Goal: Register for event/course

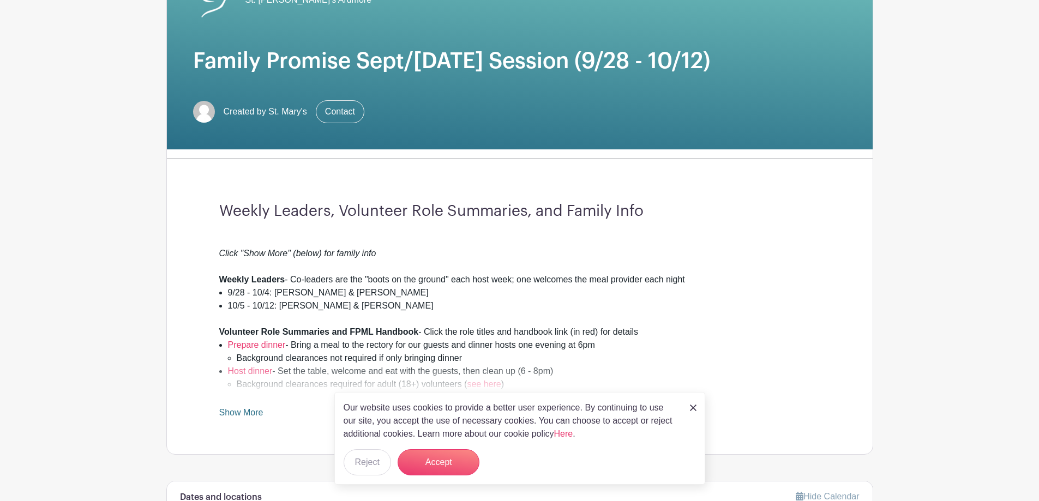
scroll to position [164, 0]
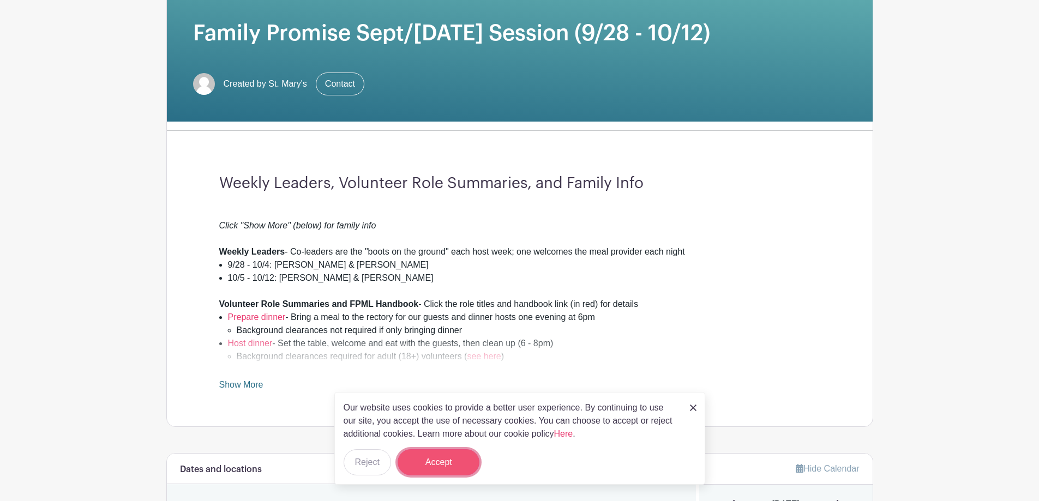
click at [456, 468] on button "Accept" at bounding box center [439, 462] width 82 height 26
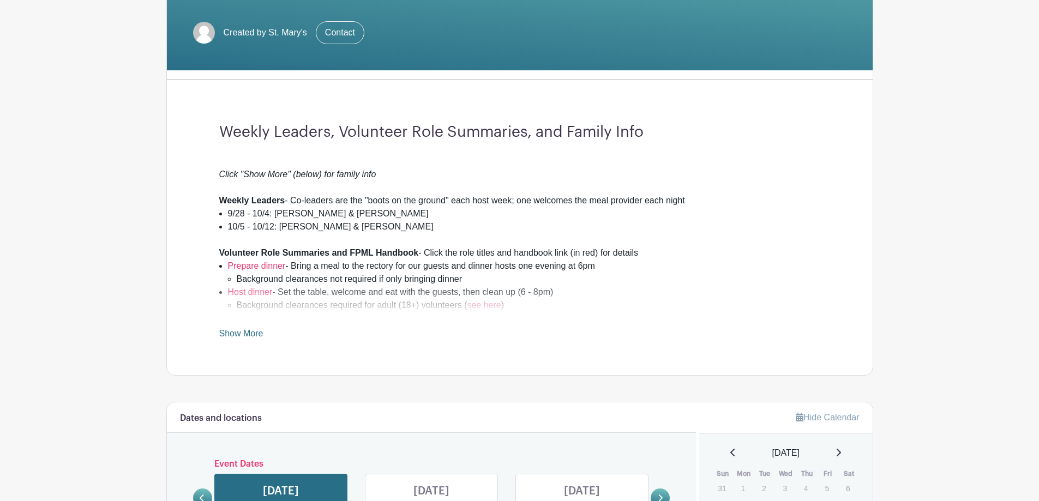
scroll to position [273, 0]
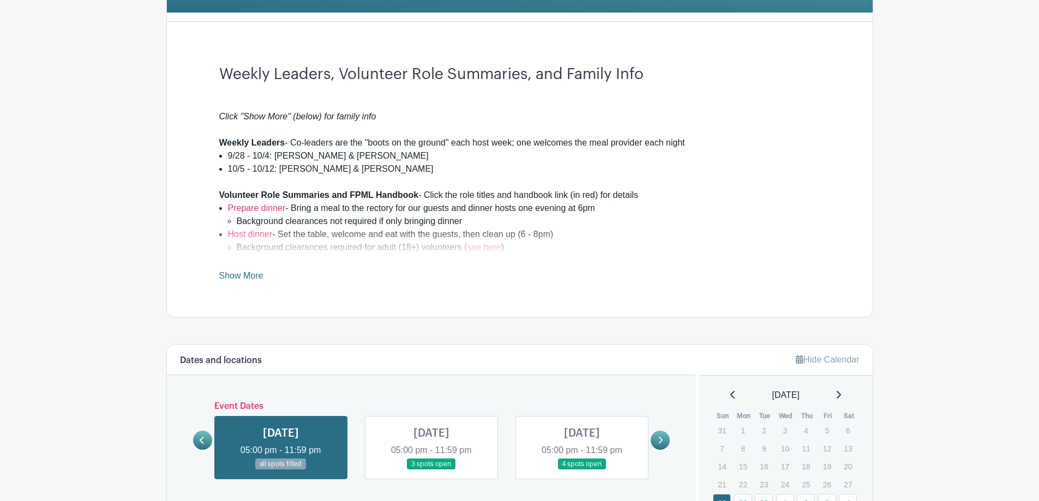
click at [253, 273] on link "Show More" at bounding box center [241, 278] width 44 height 14
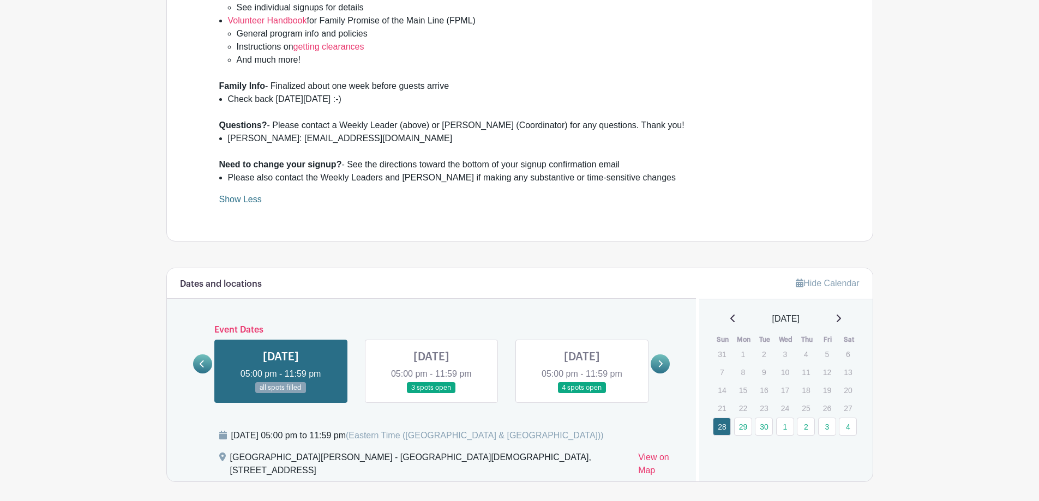
scroll to position [709, 0]
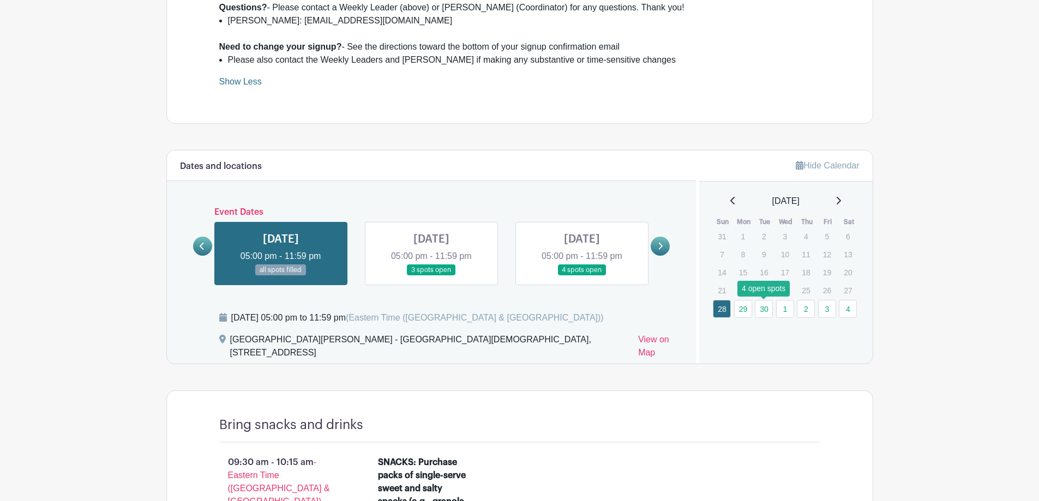
click at [765, 310] on link "30" at bounding box center [764, 309] width 18 height 18
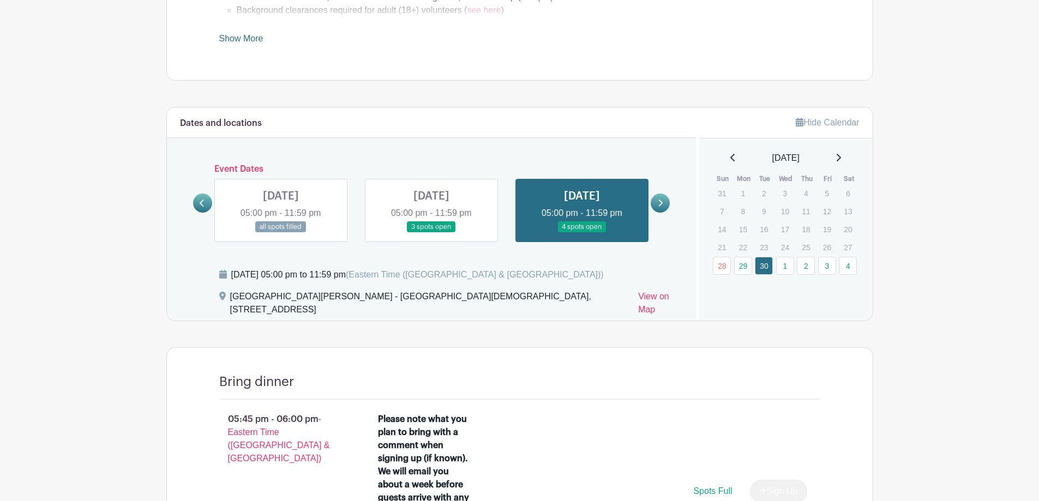
scroll to position [483, 0]
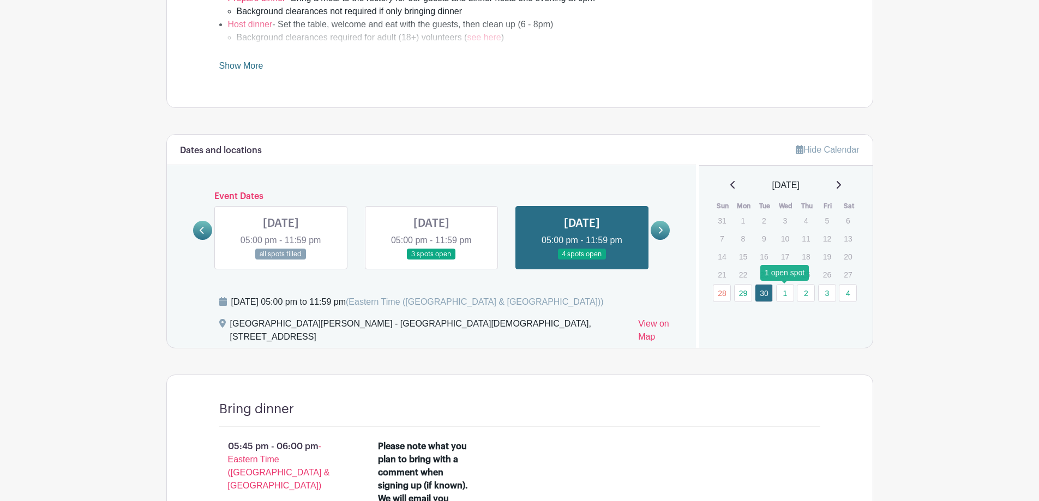
click at [780, 293] on link "1" at bounding box center [785, 293] width 18 height 18
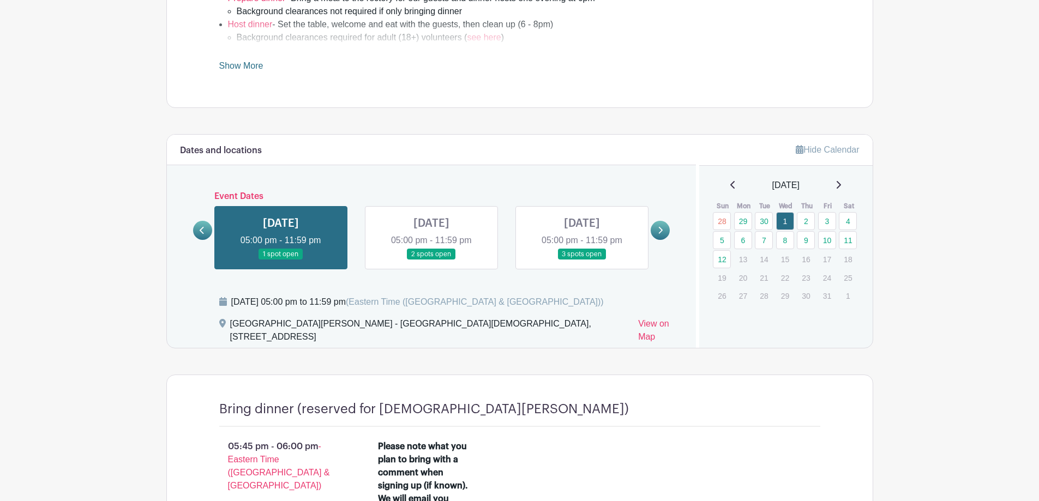
click at [789, 293] on p "29" at bounding box center [785, 295] width 18 height 17
click at [764, 242] on link "7" at bounding box center [764, 240] width 18 height 18
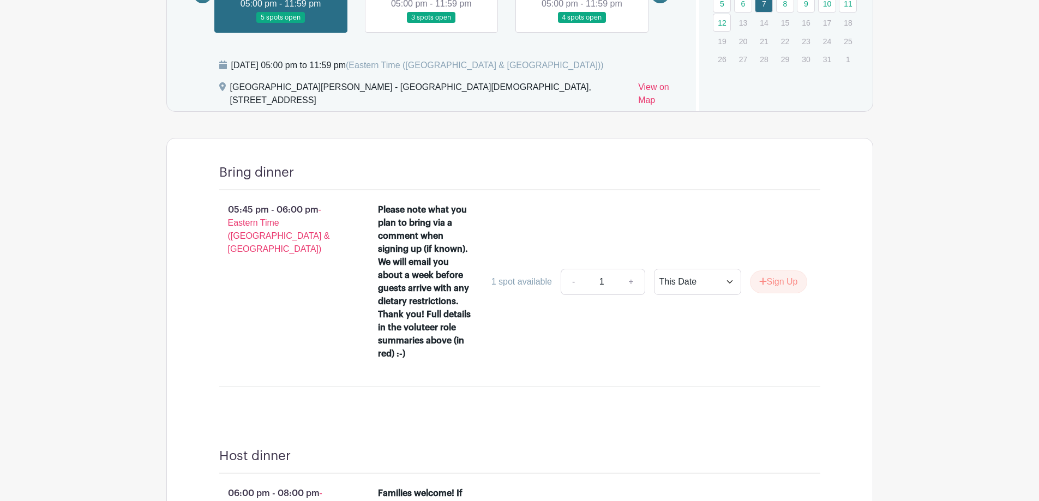
scroll to position [556, 0]
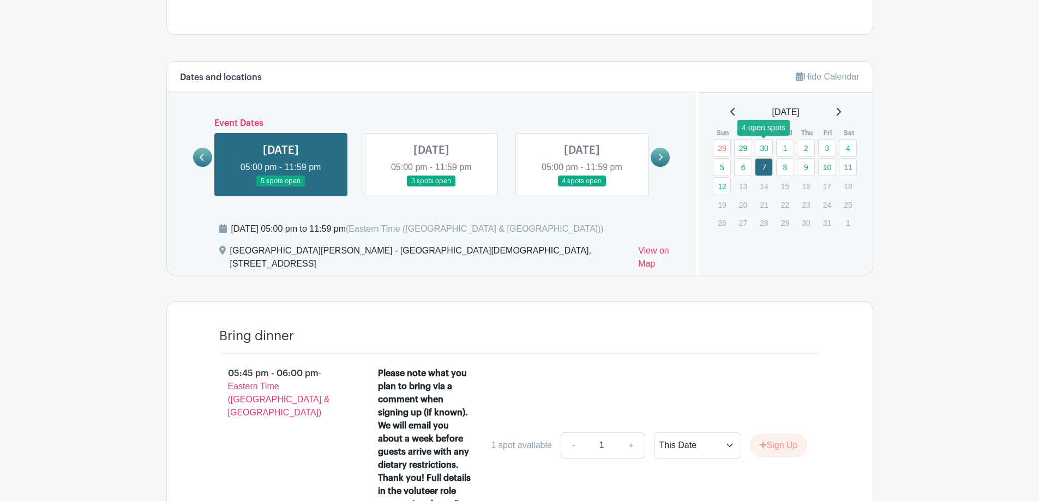
click at [767, 153] on link "30" at bounding box center [764, 148] width 18 height 18
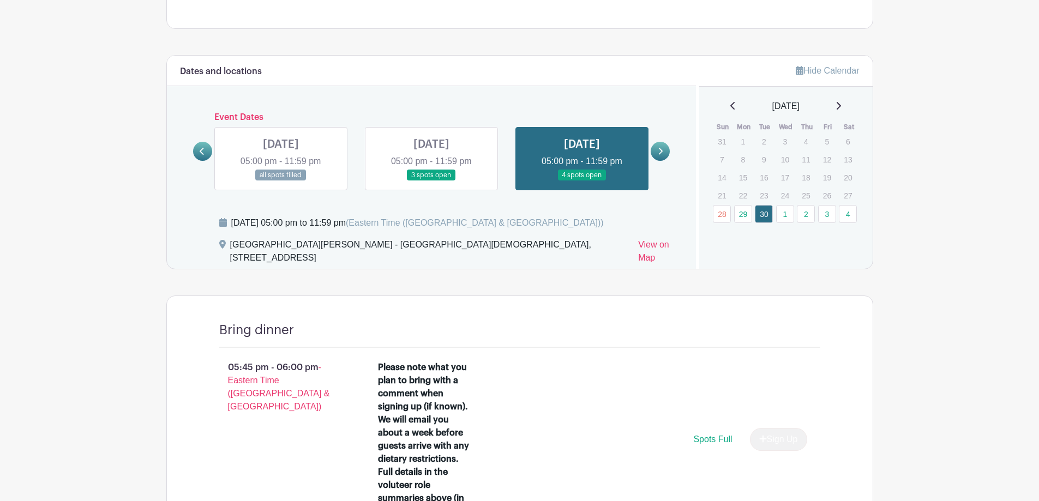
scroll to position [556, 0]
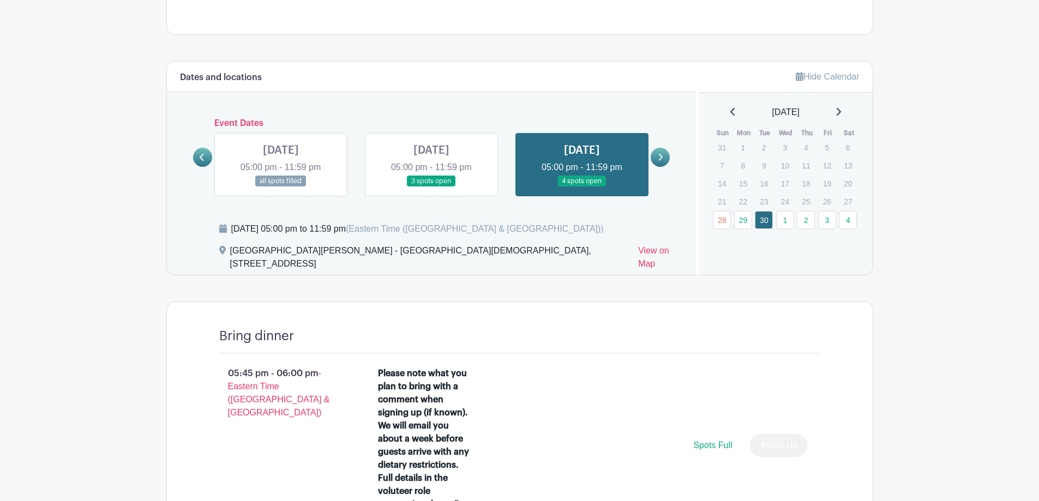
click at [841, 113] on icon at bounding box center [838, 111] width 5 height 9
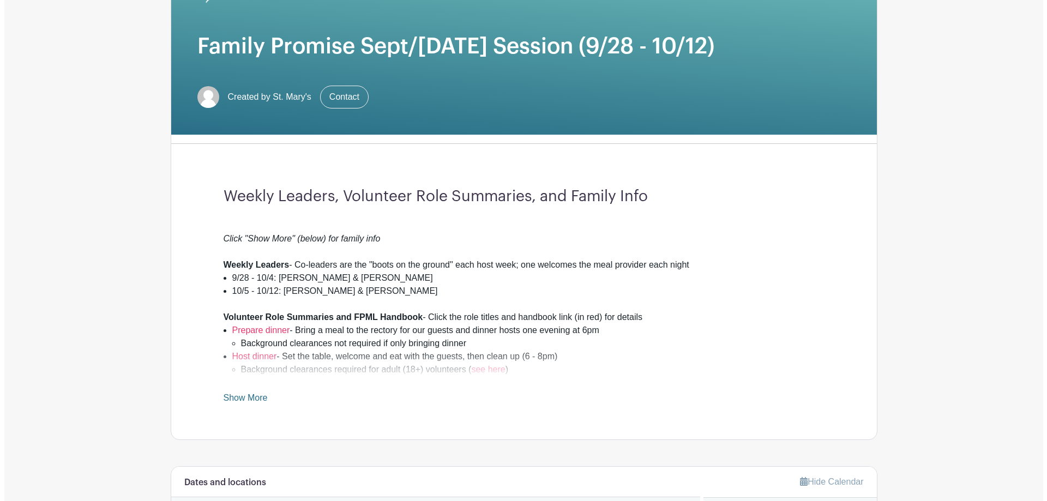
scroll to position [0, 0]
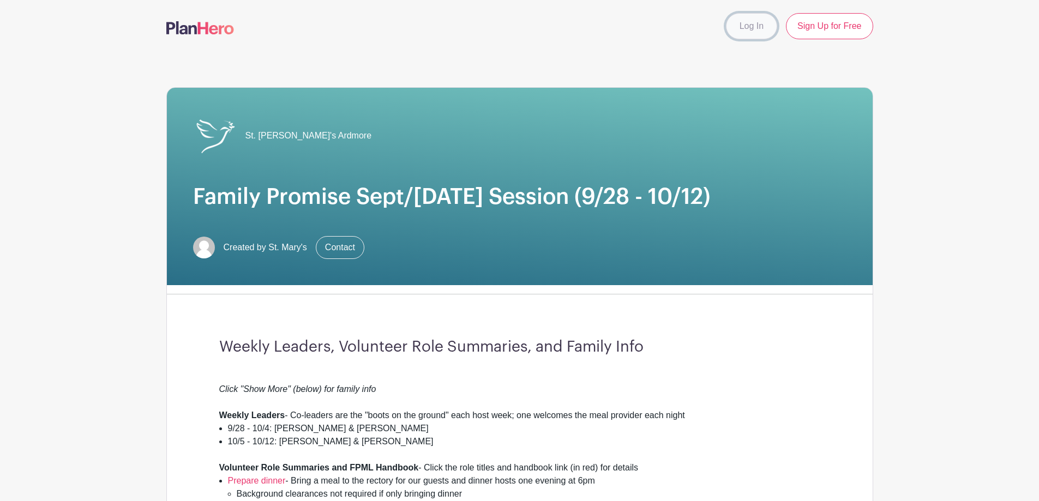
click at [756, 32] on link "Log In" at bounding box center [751, 26] width 51 height 26
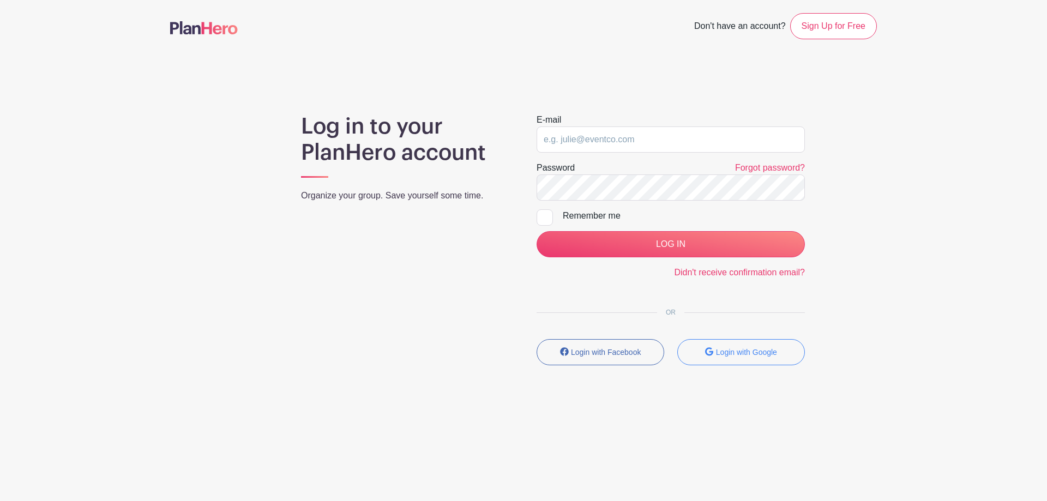
type input "econtdh@gmail.com"
click at [544, 214] on div at bounding box center [545, 217] width 16 height 16
click at [544, 214] on input "Remember me" at bounding box center [540, 212] width 7 height 7
checkbox input "true"
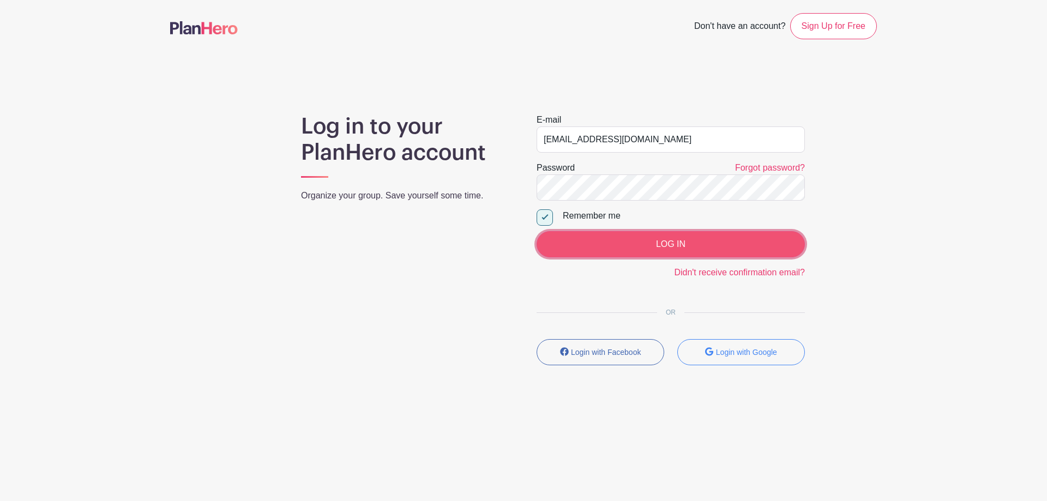
click at [681, 249] on input "LOG IN" at bounding box center [671, 244] width 268 height 26
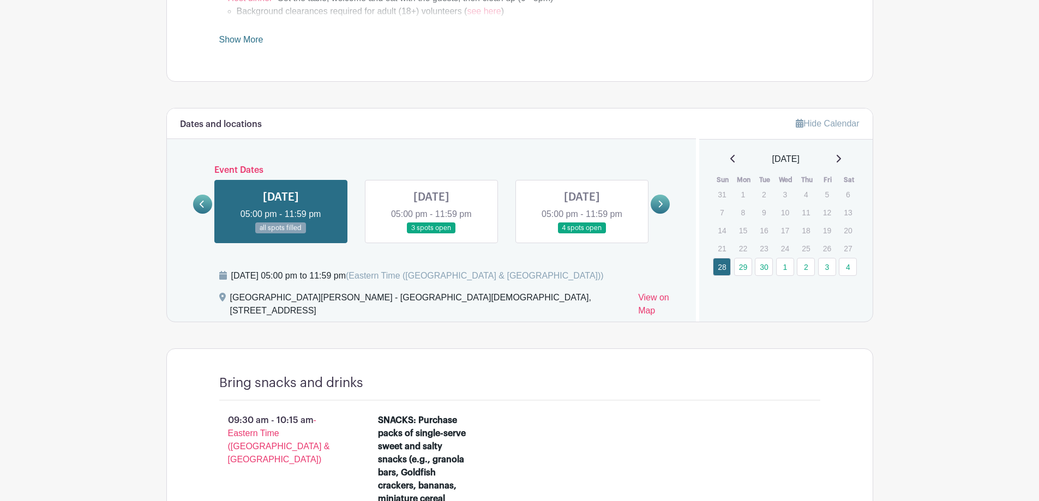
scroll to position [435, 0]
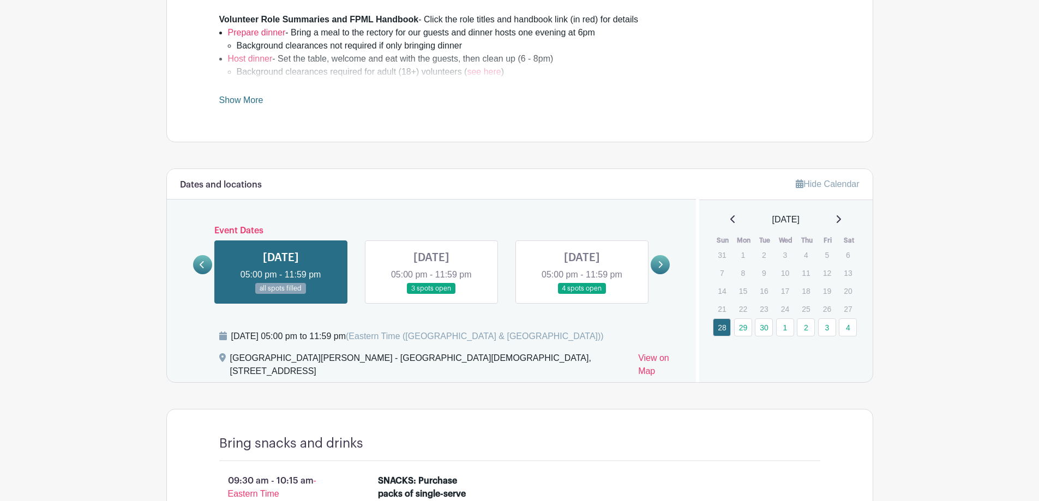
click at [582, 295] on link at bounding box center [582, 295] width 0 height 0
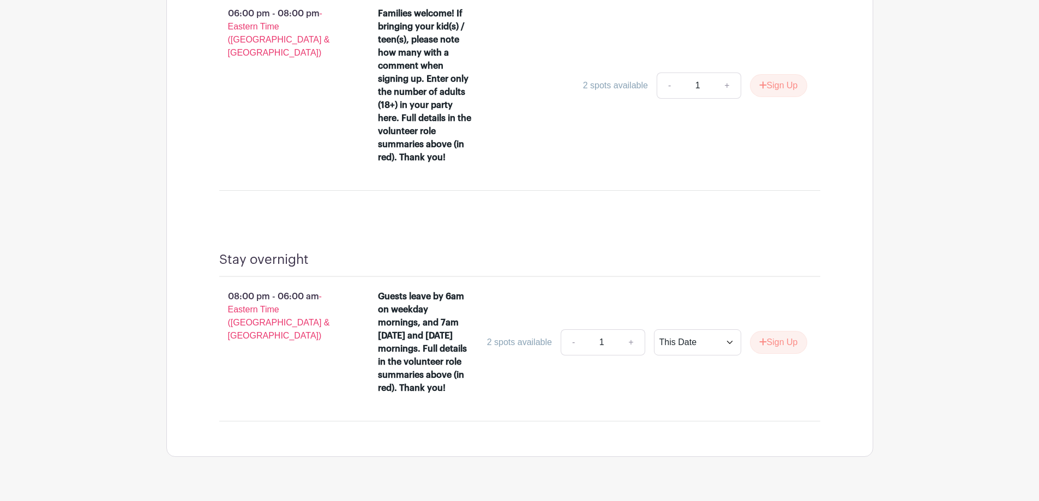
scroll to position [1233, 0]
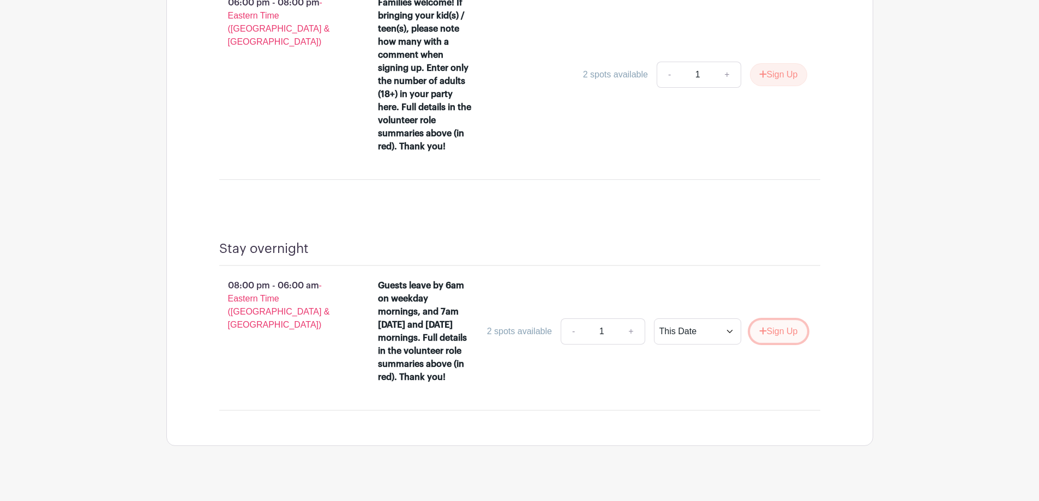
click at [762, 327] on icon "submit" at bounding box center [763, 331] width 8 height 9
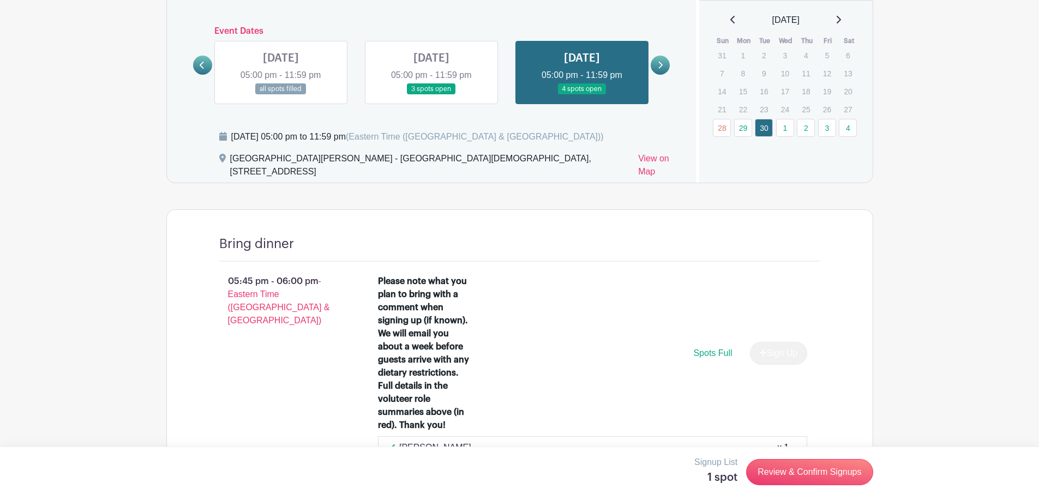
scroll to position [470, 0]
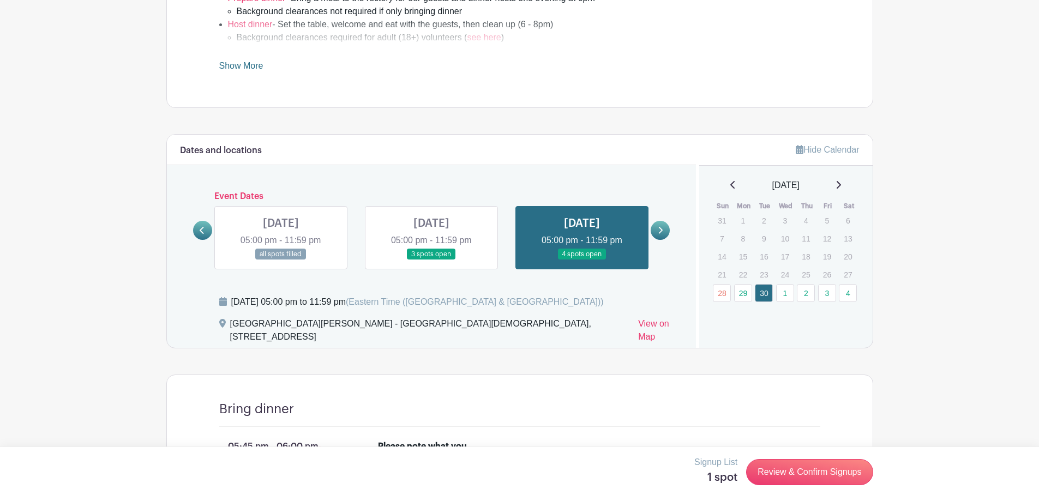
click at [841, 187] on icon at bounding box center [838, 185] width 5 height 9
click at [765, 241] on link "7" at bounding box center [764, 240] width 18 height 18
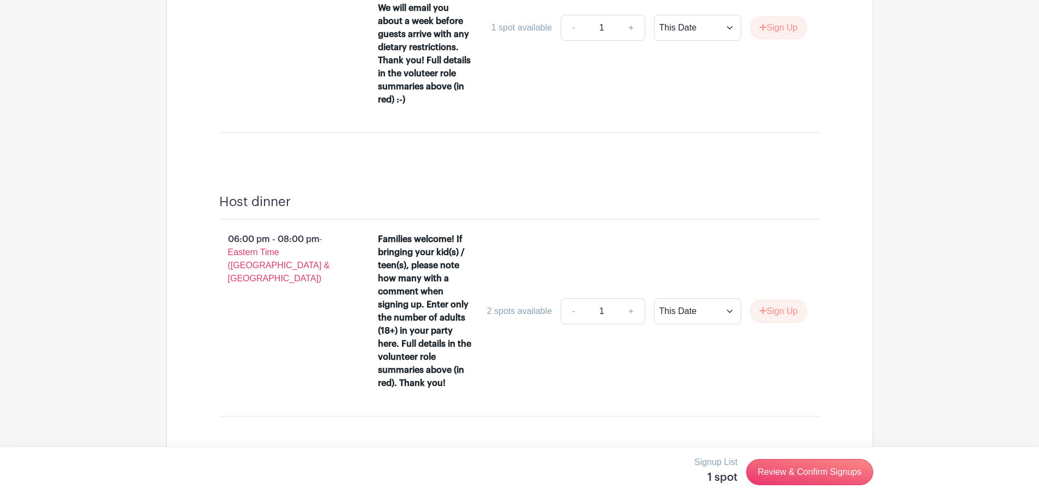
scroll to position [1197, 0]
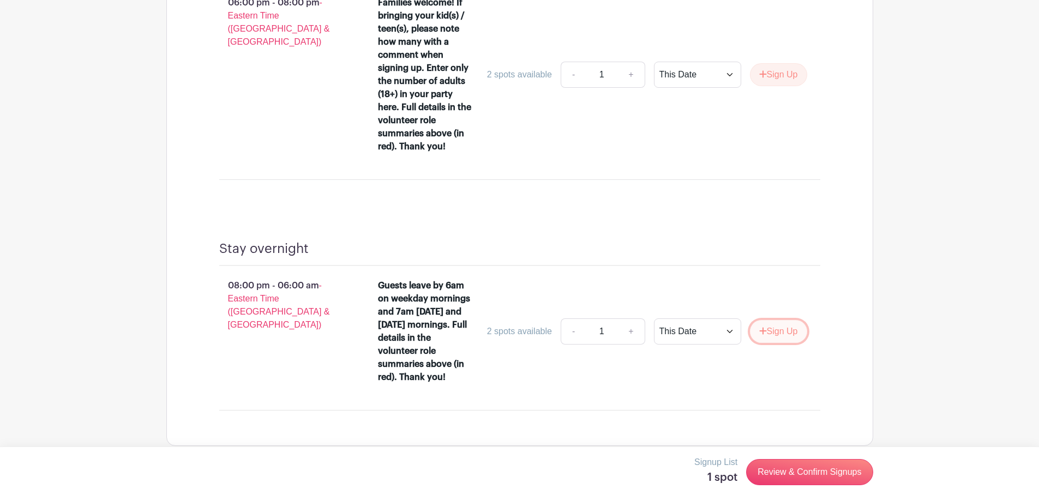
click at [761, 328] on icon "submit" at bounding box center [762, 331] width 7 height 7
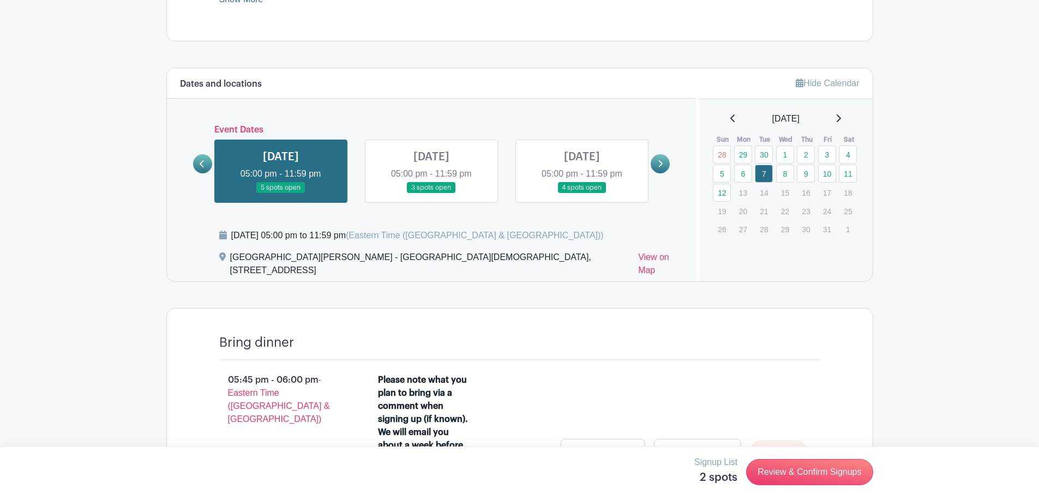
scroll to position [597, 0]
